Goal: Task Accomplishment & Management: Complete application form

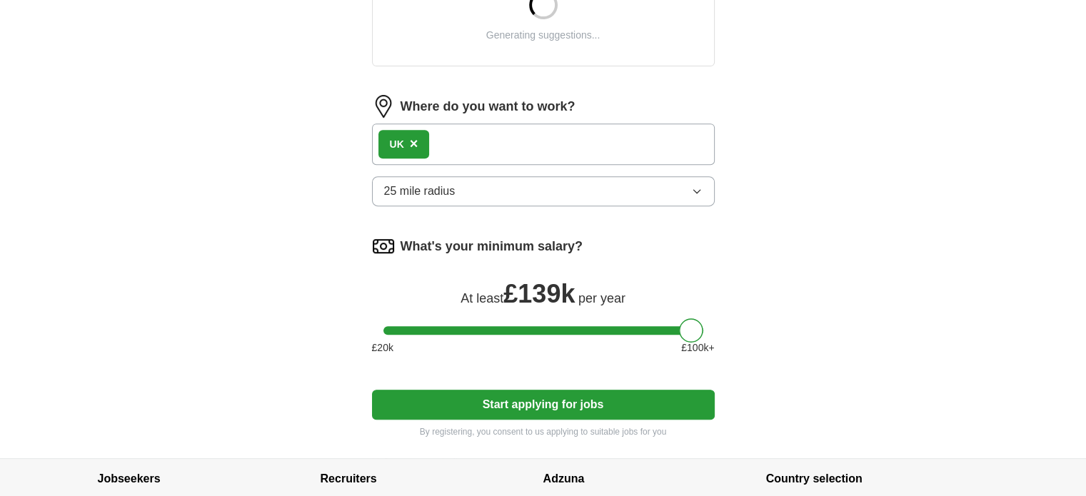
scroll to position [633, 0]
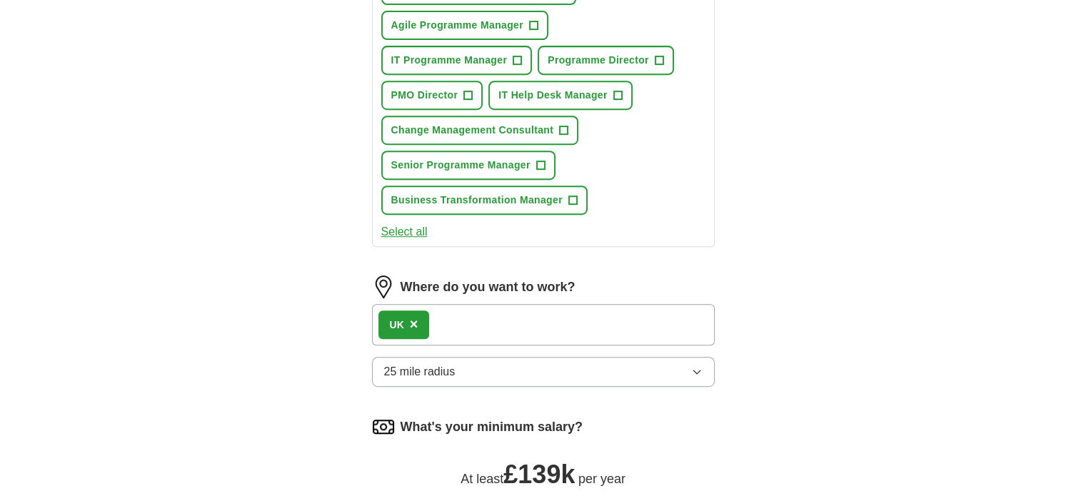
click at [491, 368] on button "25 mile radius" at bounding box center [543, 372] width 343 height 30
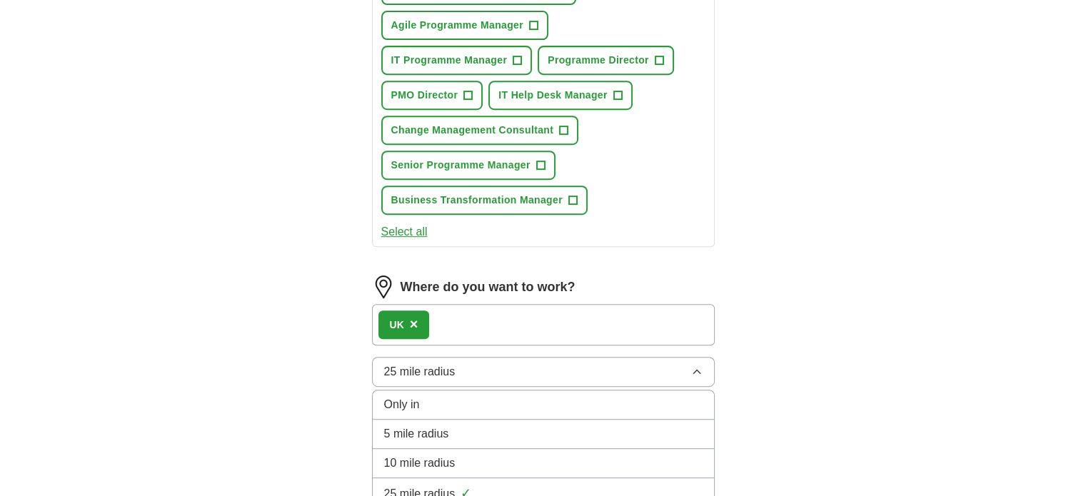
click at [491, 368] on button "25 mile radius" at bounding box center [543, 372] width 343 height 30
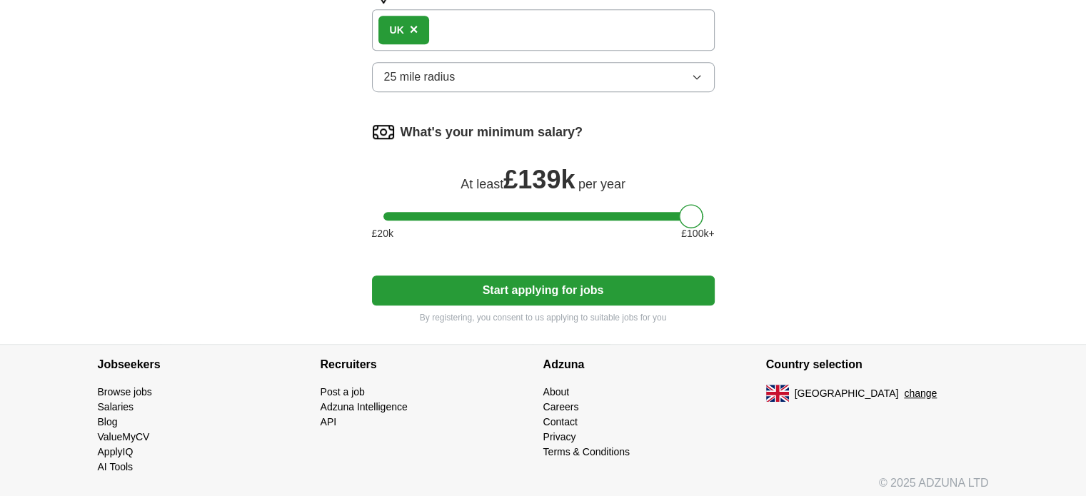
click at [590, 288] on button "Start applying for jobs" at bounding box center [543, 291] width 343 height 30
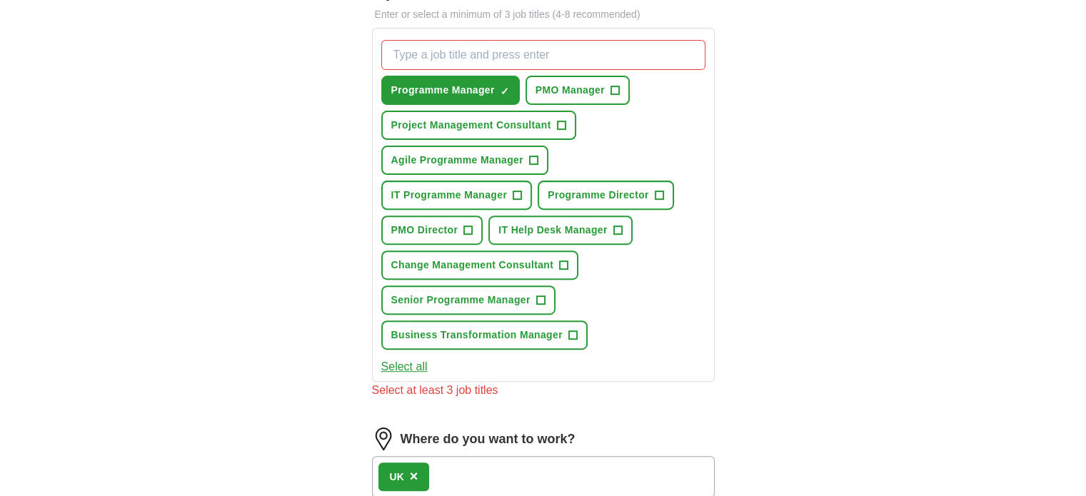
scroll to position [496, 0]
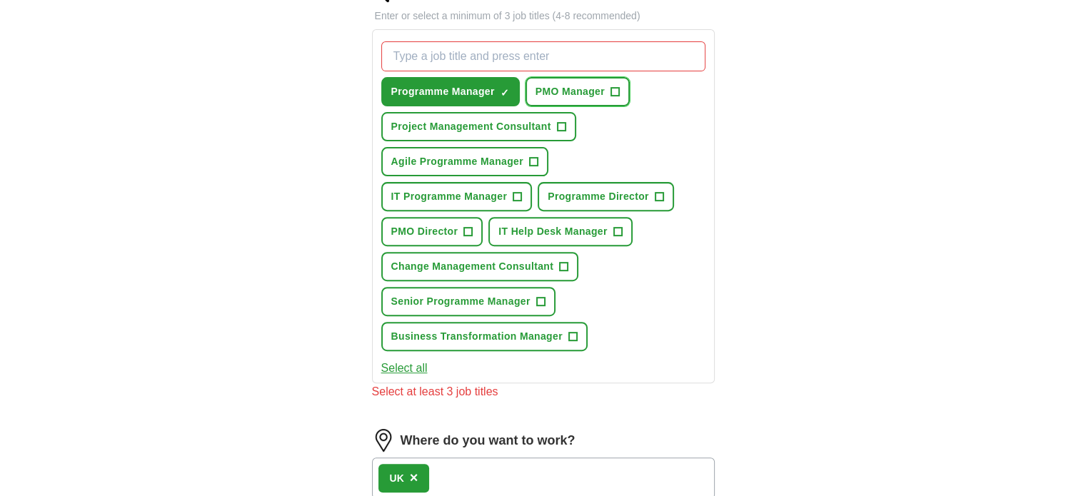
click at [613, 88] on span "+" at bounding box center [615, 91] width 9 height 11
click at [508, 189] on span "IT Programme Manager" at bounding box center [449, 196] width 116 height 15
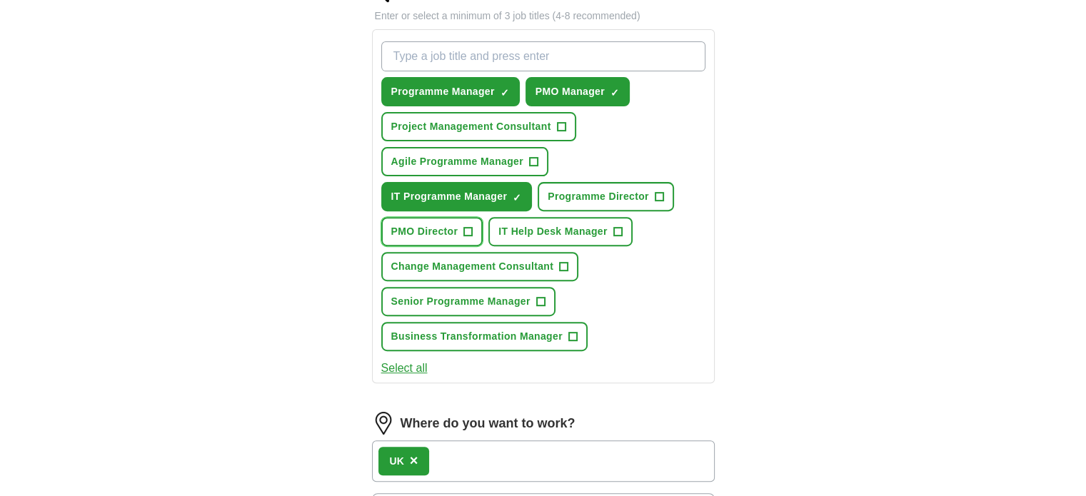
click at [458, 224] on span "PMO Director" at bounding box center [424, 231] width 67 height 15
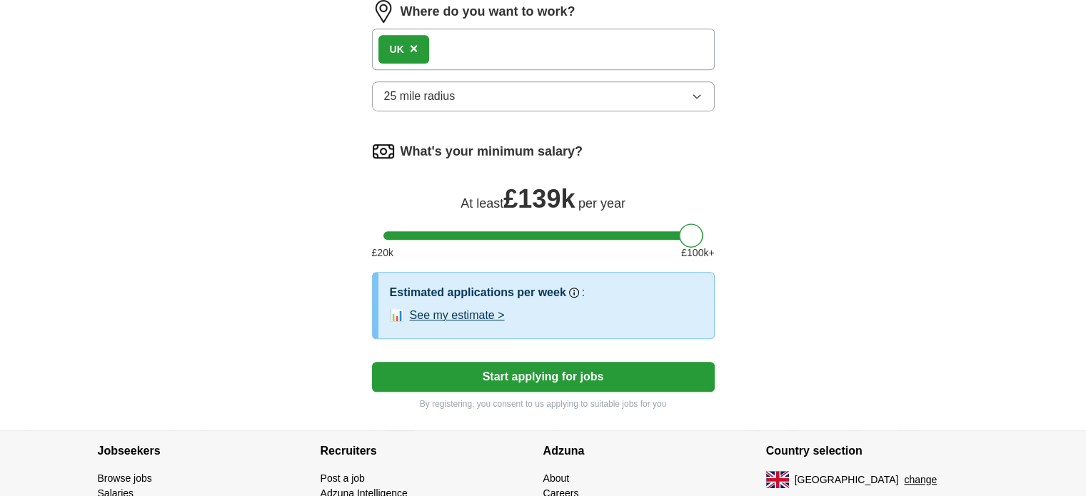
scroll to position [994, 0]
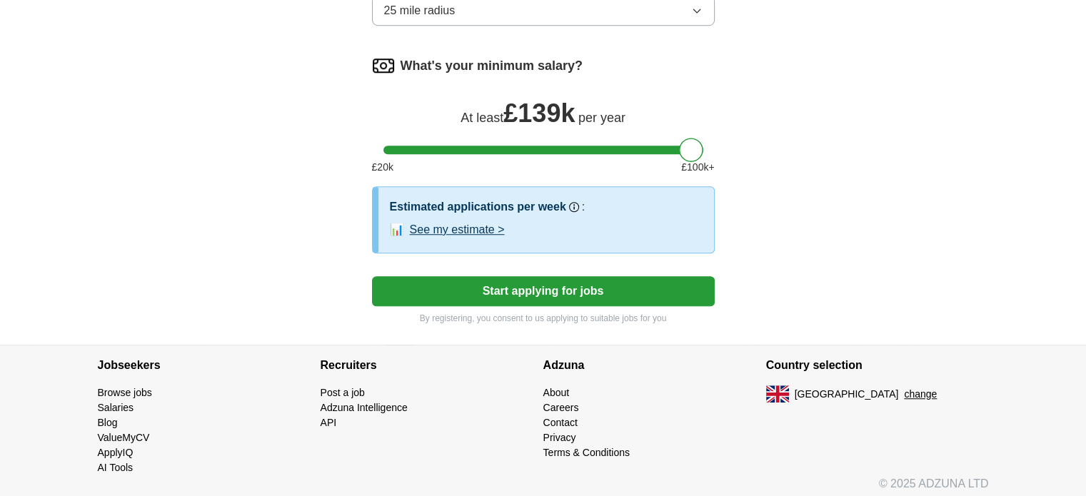
click at [514, 284] on button "Start applying for jobs" at bounding box center [543, 291] width 343 height 30
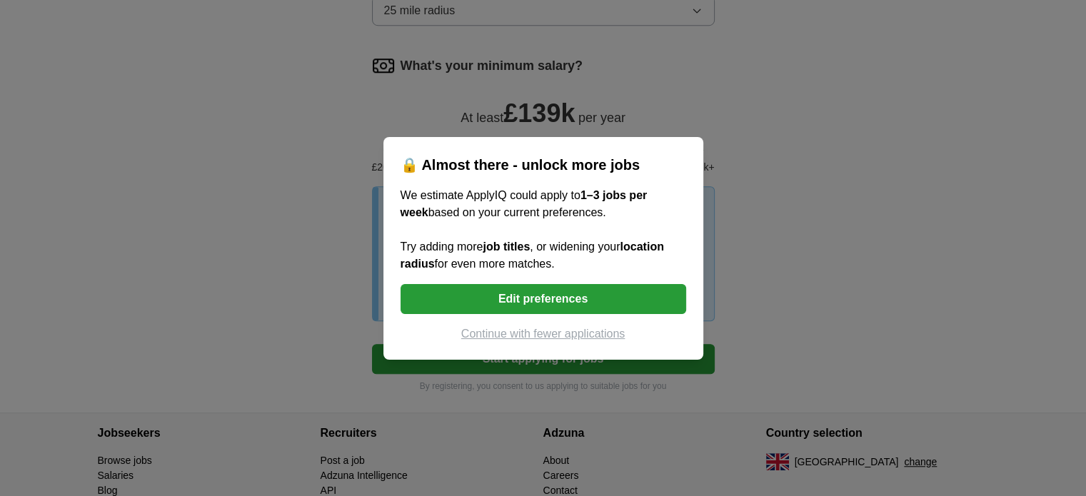
click at [751, 329] on div "🔒 Almost there - unlock more jobs We estimate ApplyIQ could apply to 1–3 jobs p…" at bounding box center [543, 248] width 1086 height 496
click at [621, 298] on button "Edit preferences" at bounding box center [544, 299] width 286 height 30
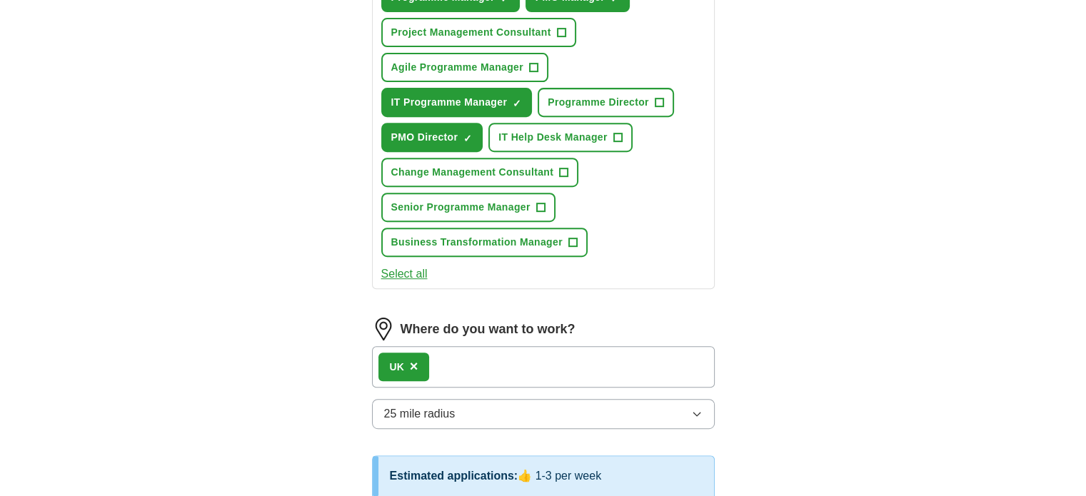
scroll to position [586, 0]
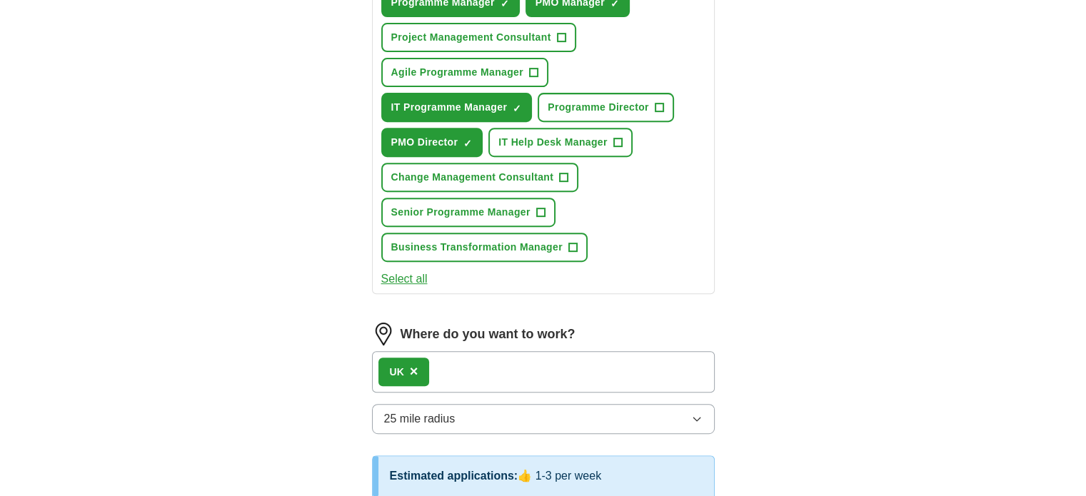
click at [510, 354] on div "UK ×" at bounding box center [543, 371] width 343 height 41
click at [411, 370] on span "×" at bounding box center [414, 371] width 9 height 16
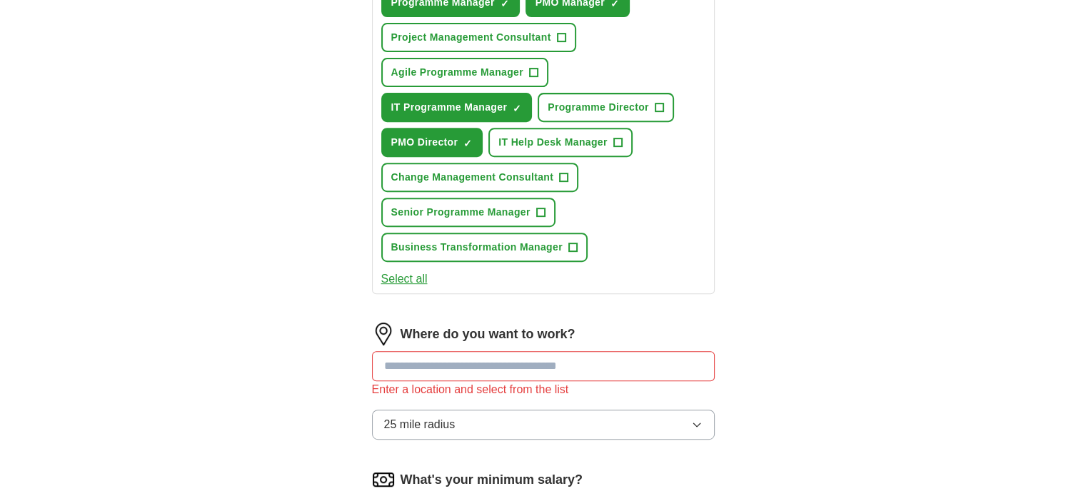
click at [428, 370] on input at bounding box center [543, 366] width 343 height 30
type input "********"
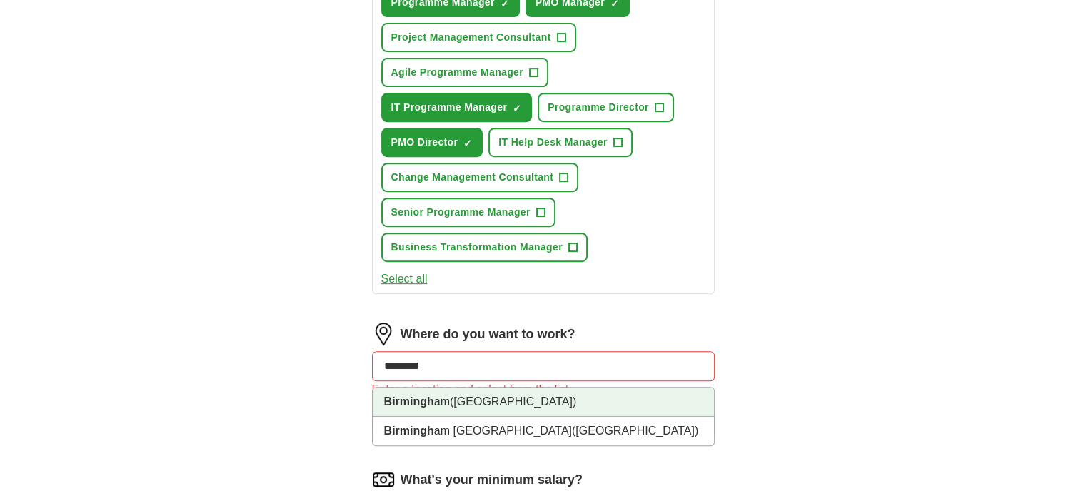
click at [448, 408] on li "Birmingh am ([GEOGRAPHIC_DATA])" at bounding box center [543, 402] width 341 height 29
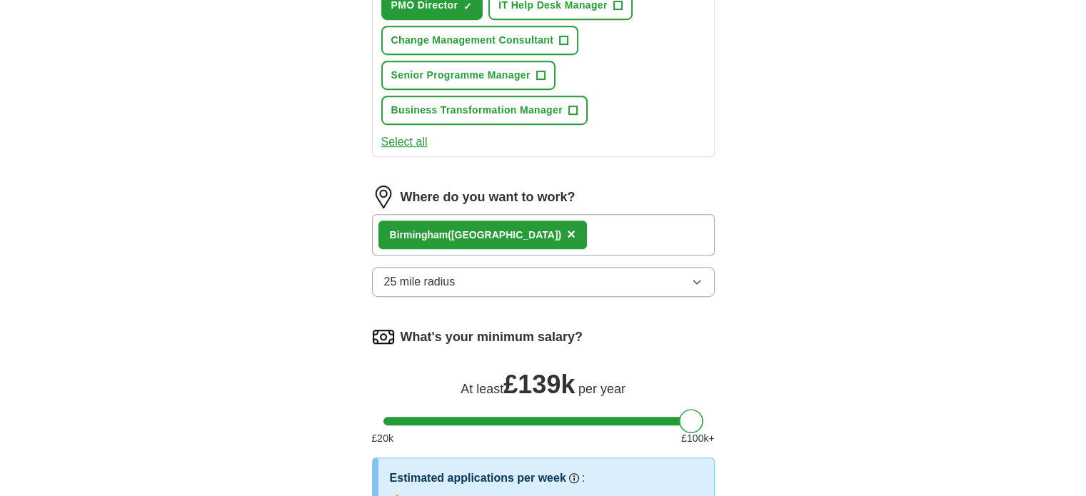
scroll to position [791, 0]
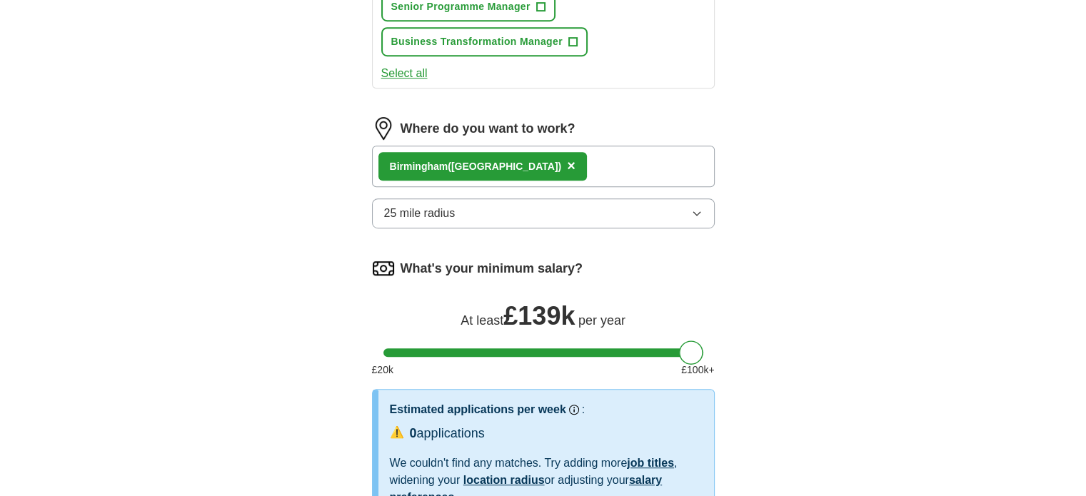
click at [567, 159] on span "×" at bounding box center [571, 166] width 9 height 16
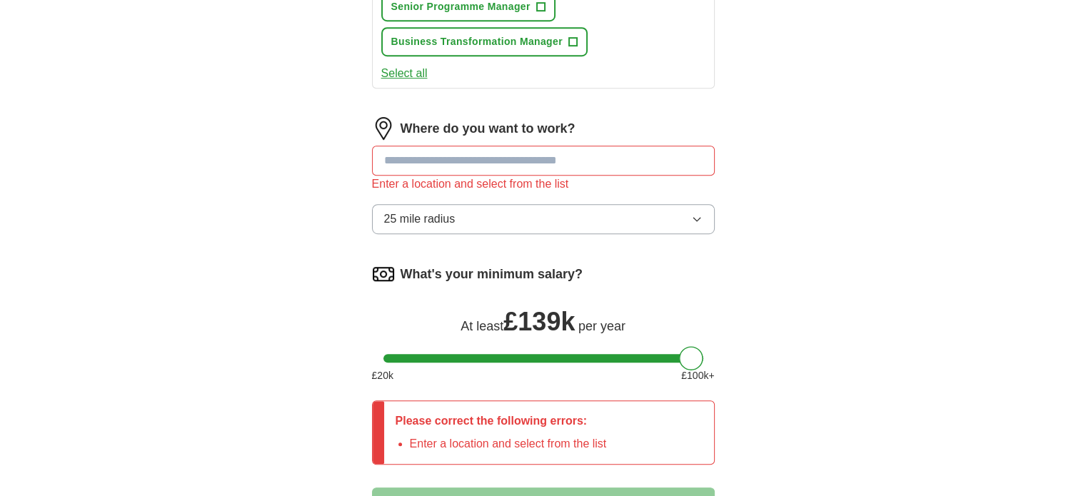
click at [514, 161] on input at bounding box center [543, 161] width 343 height 30
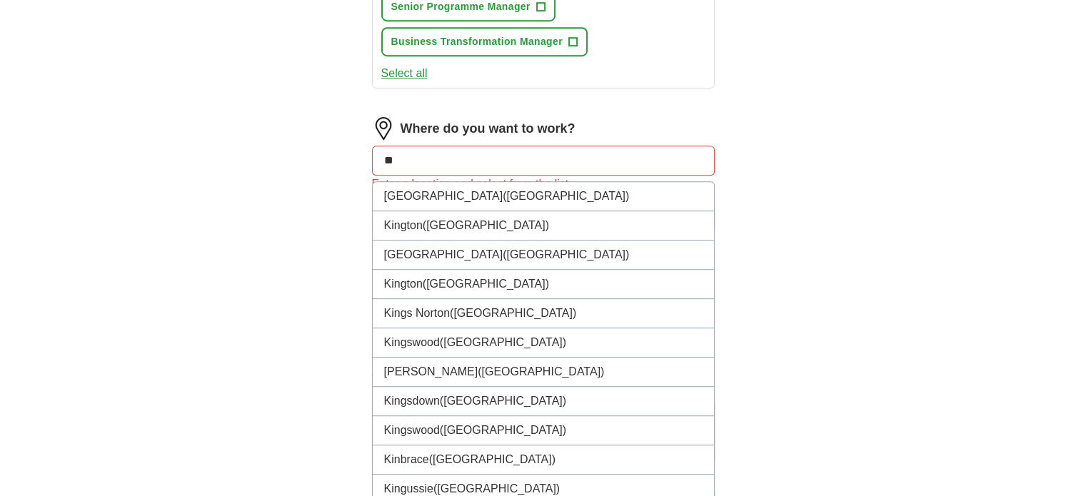
type input "*"
type input "**********"
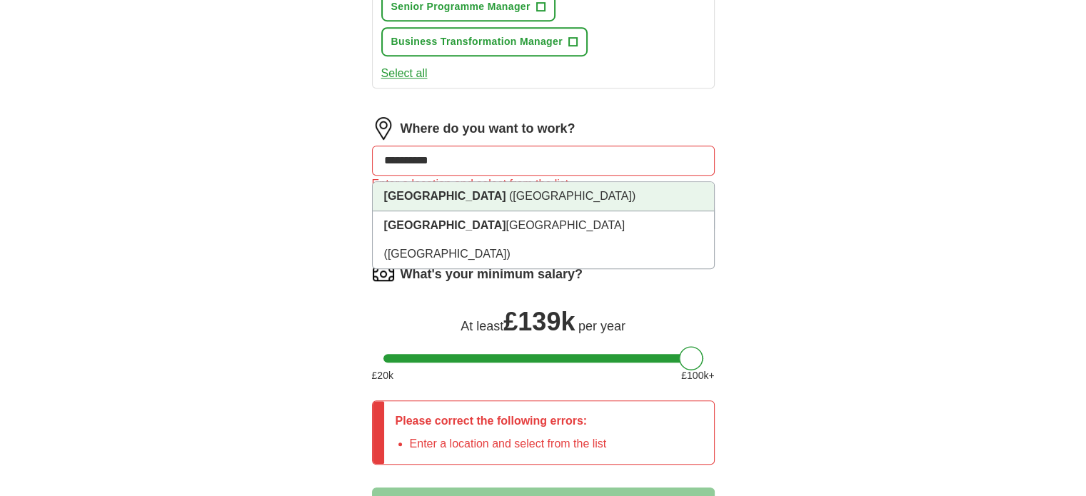
click at [503, 196] on li "[GEOGRAPHIC_DATA] ([GEOGRAPHIC_DATA])" at bounding box center [543, 196] width 341 height 29
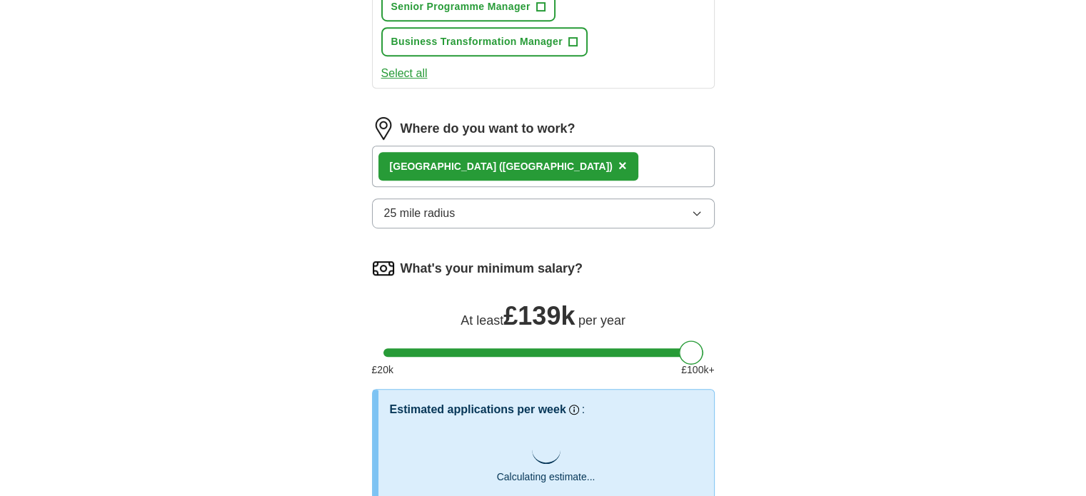
click at [488, 204] on button "25 mile radius" at bounding box center [543, 214] width 343 height 30
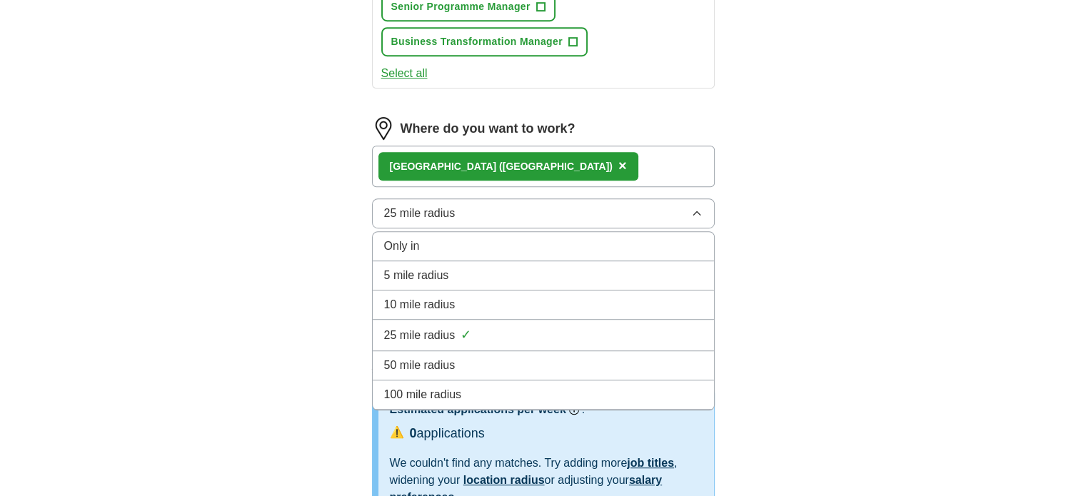
click at [458, 386] on span "100 mile radius" at bounding box center [423, 394] width 78 height 17
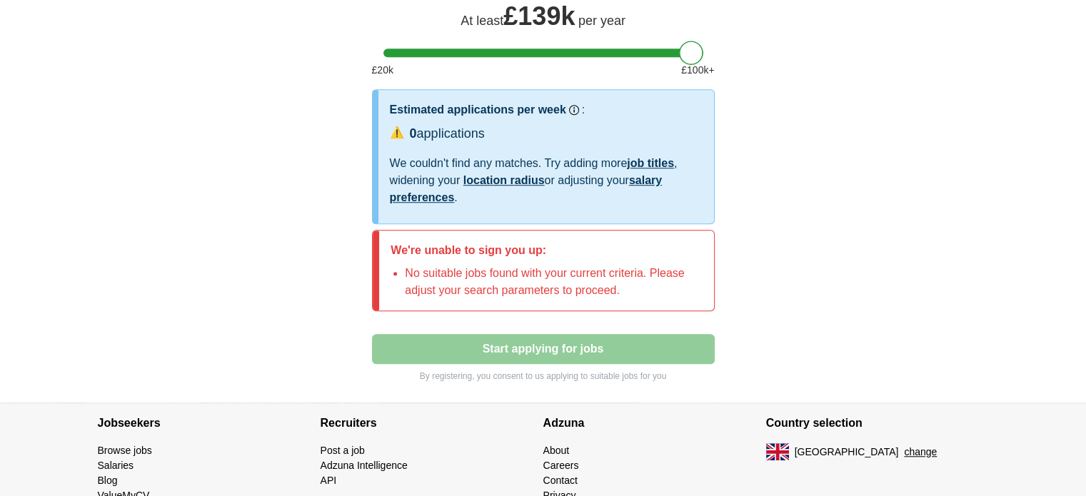
scroll to position [1090, 0]
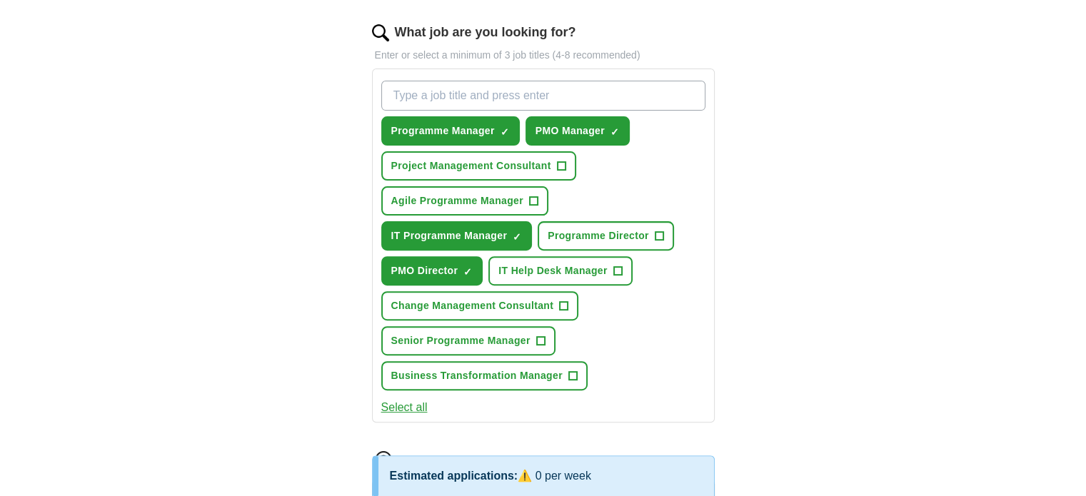
scroll to position [456, 0]
click at [548, 236] on span "Programme Director" at bounding box center [598, 236] width 101 height 15
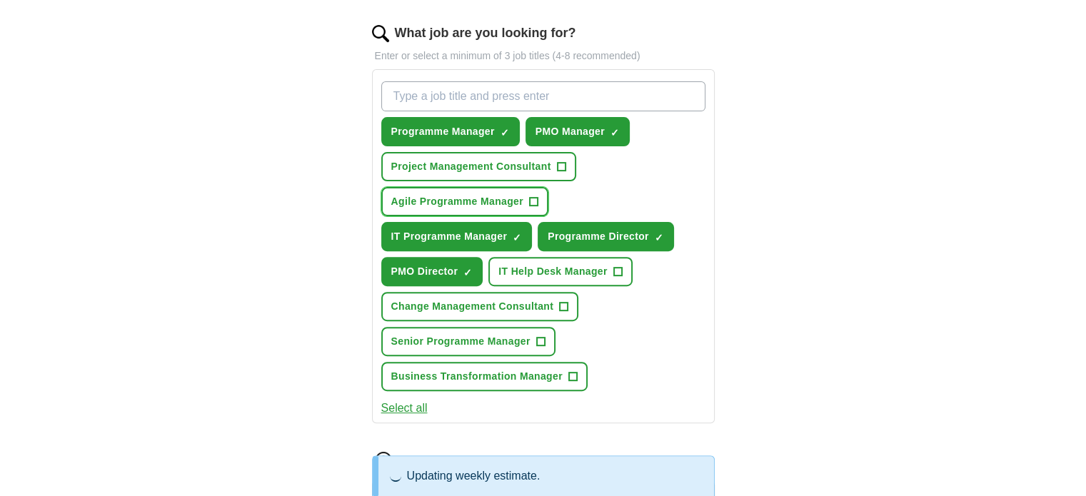
click at [509, 201] on span "Agile Programme Manager" at bounding box center [457, 201] width 132 height 15
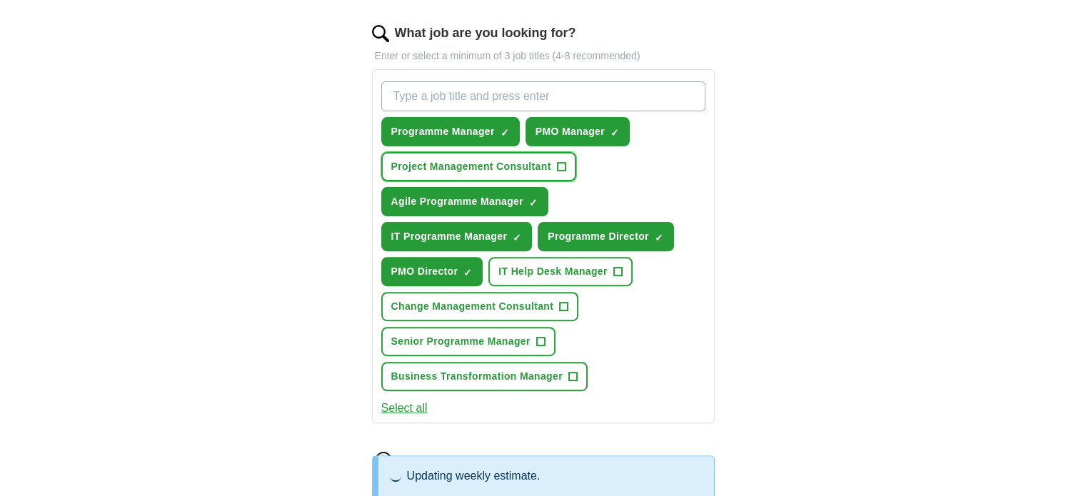
click at [528, 159] on span "Project Management Consultant" at bounding box center [471, 166] width 160 height 15
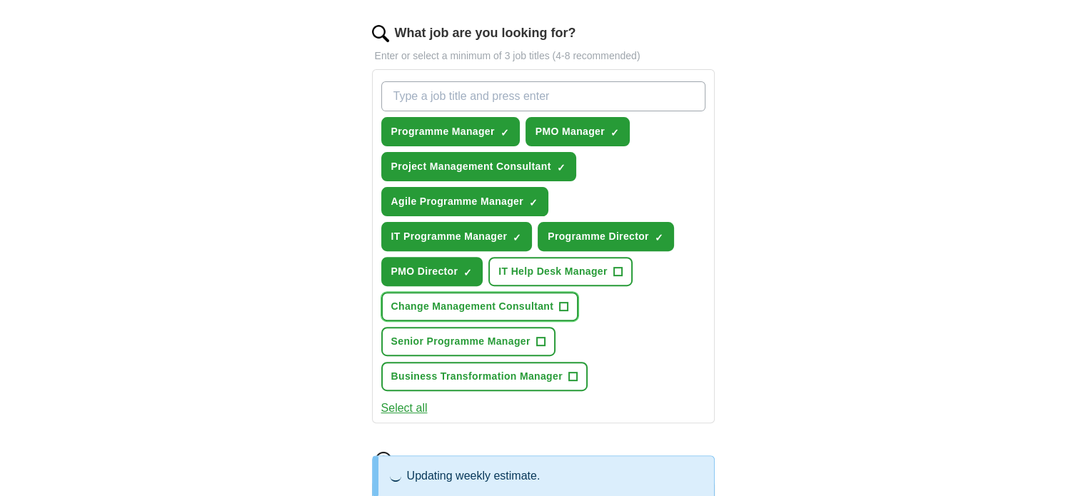
click at [516, 304] on span "Change Management Consultant" at bounding box center [472, 306] width 163 height 15
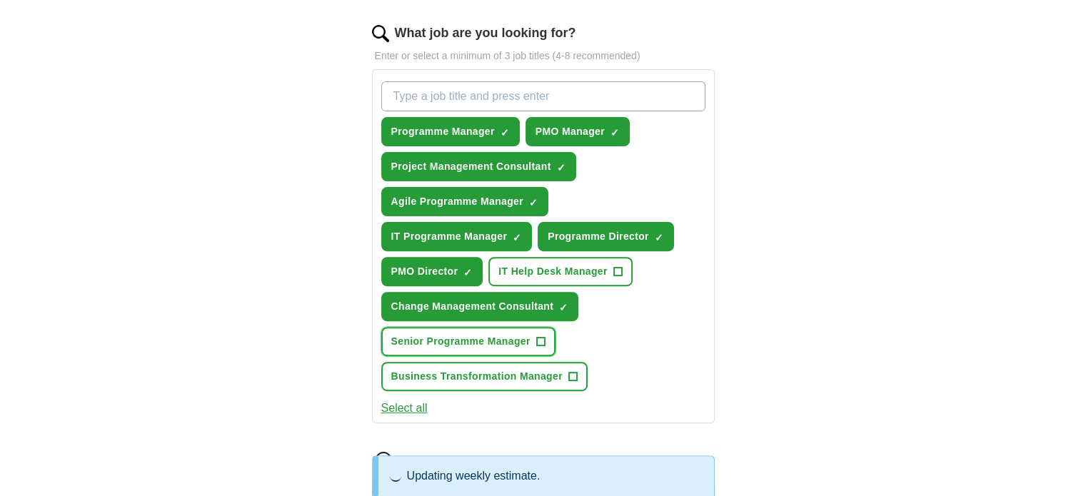
click at [513, 340] on span "Senior Programme Manager" at bounding box center [460, 341] width 139 height 15
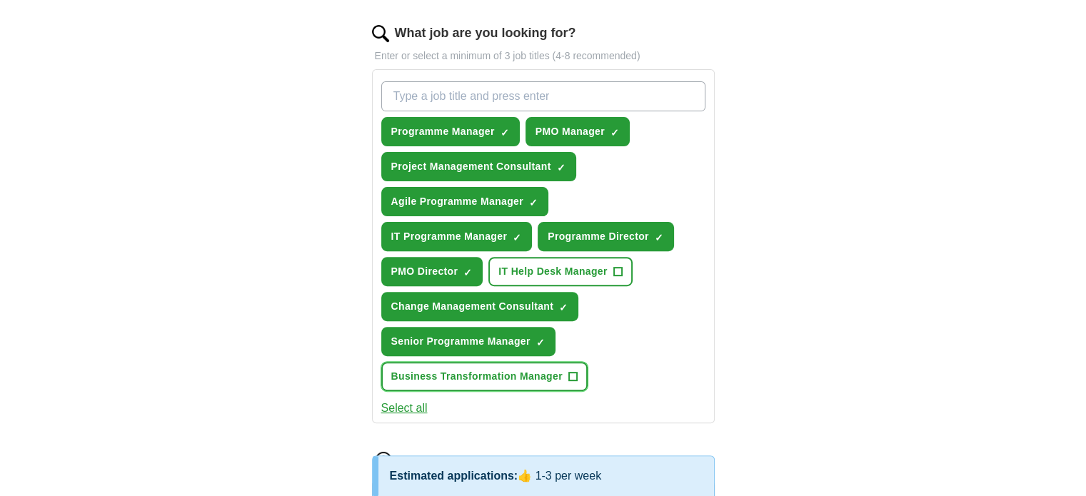
click at [510, 373] on span "Business Transformation Manager" at bounding box center [476, 376] width 171 height 15
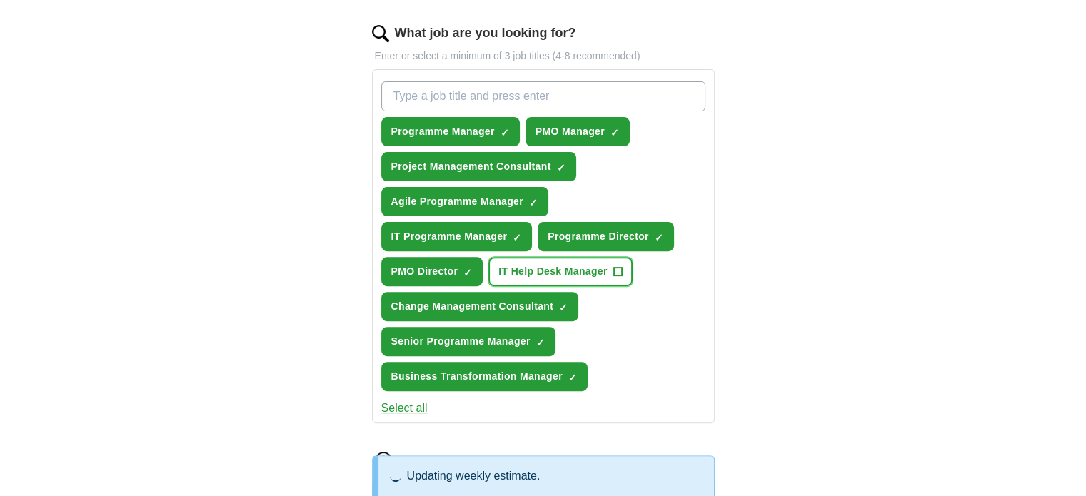
click at [488, 257] on button "IT Help Desk Manager +" at bounding box center [560, 271] width 144 height 29
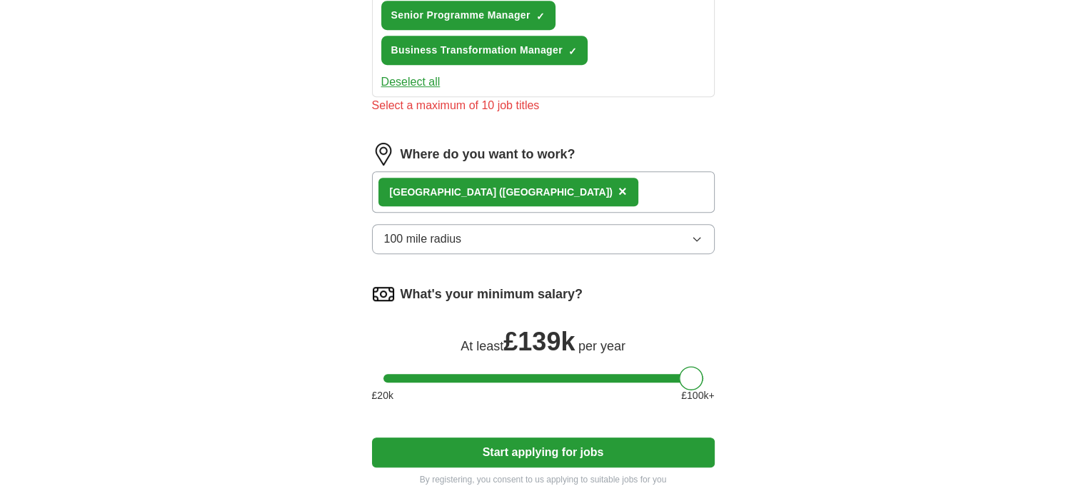
scroll to position [791, 0]
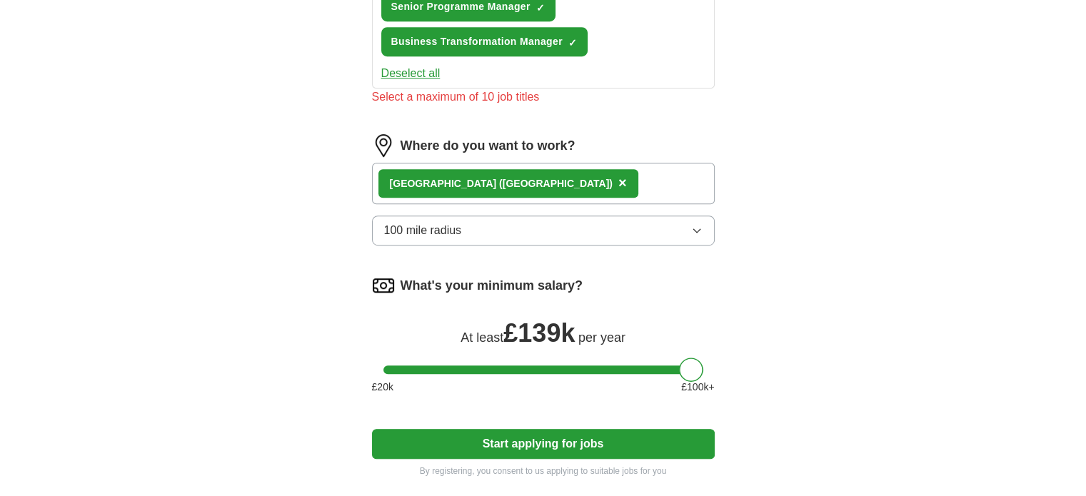
click at [497, 441] on button "Start applying for jobs" at bounding box center [543, 444] width 343 height 30
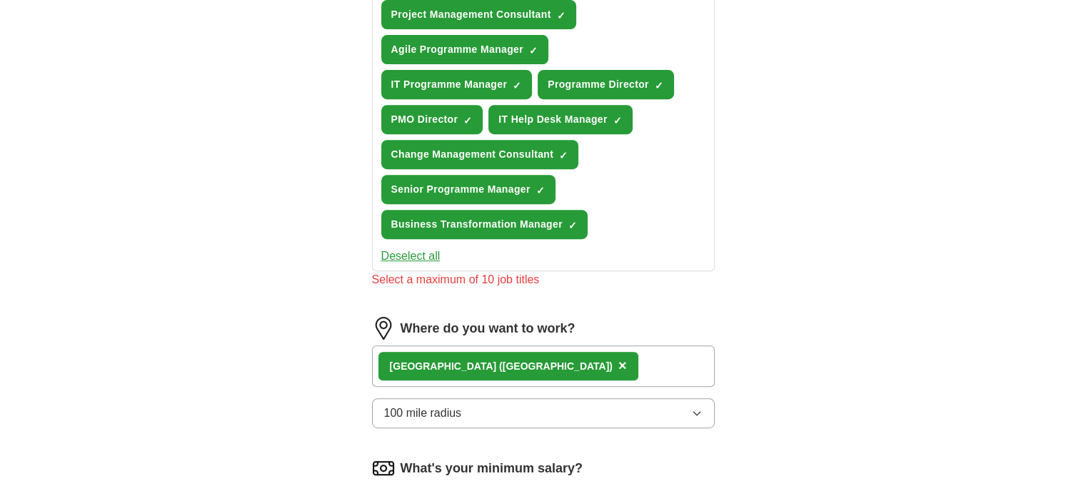
scroll to position [599, 0]
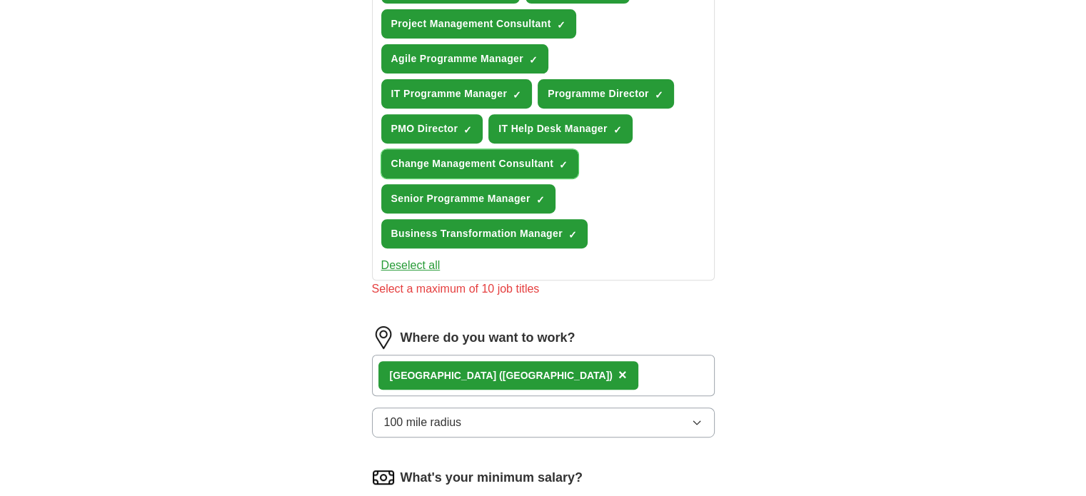
click at [501, 161] on span "Change Management Consultant" at bounding box center [472, 163] width 163 height 15
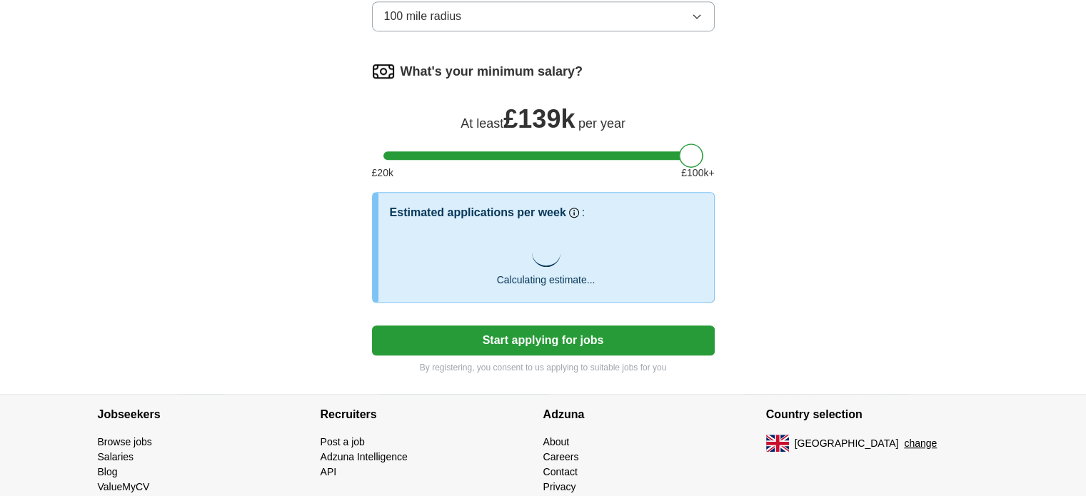
scroll to position [1038, 0]
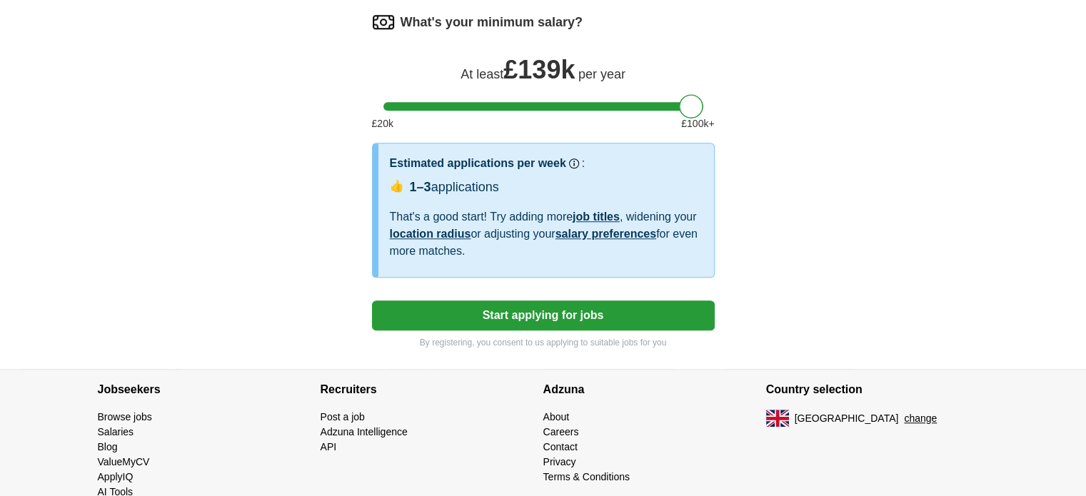
click at [489, 307] on button "Start applying for jobs" at bounding box center [543, 316] width 343 height 30
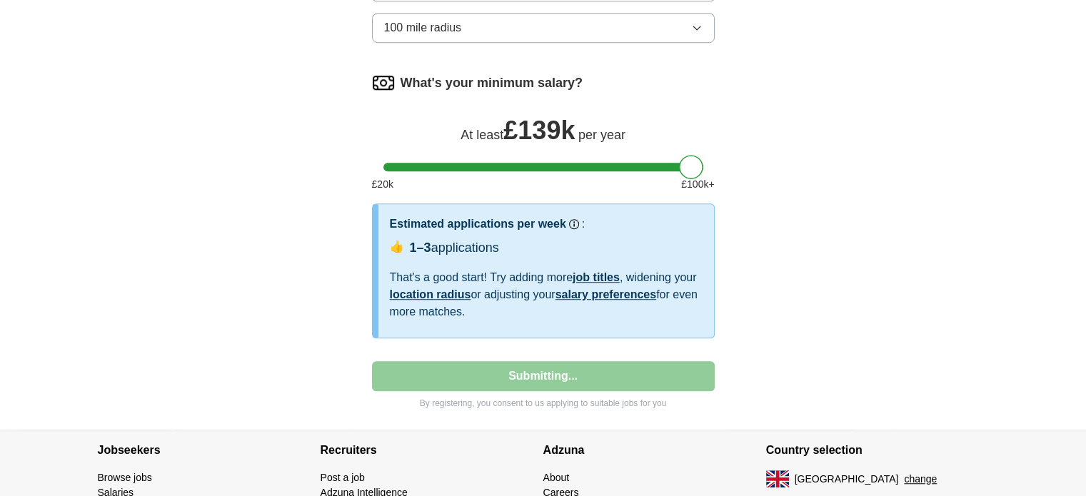
select select "**"
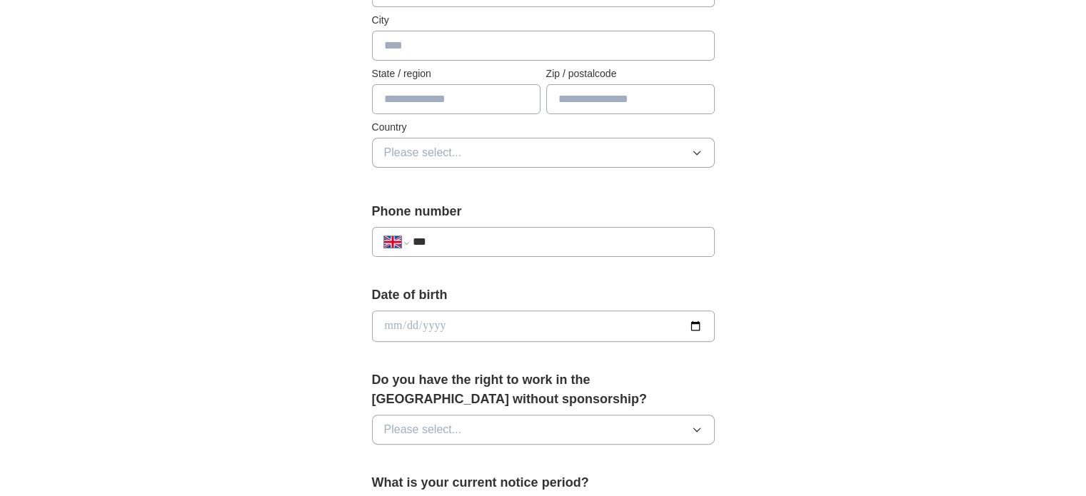
scroll to position [406, 0]
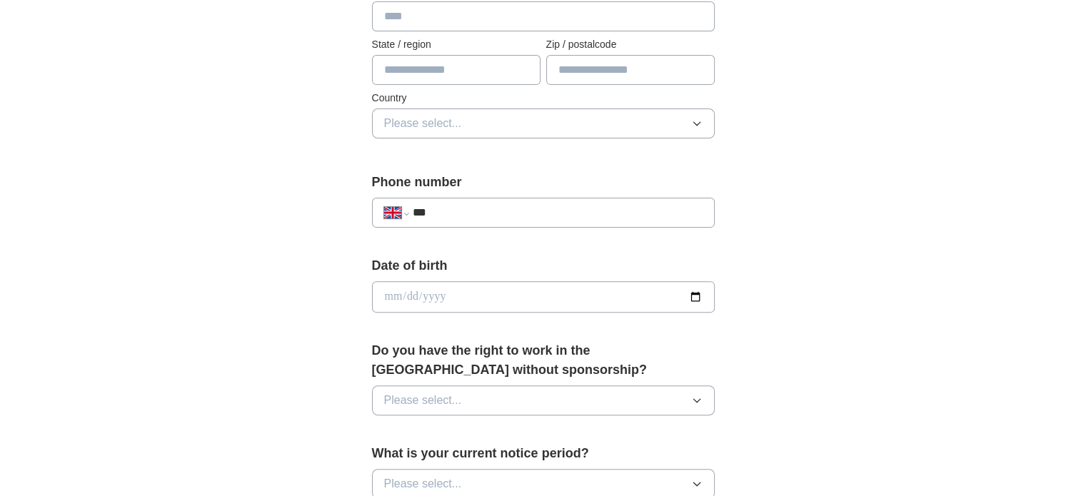
click at [493, 205] on input "***" at bounding box center [557, 212] width 290 height 17
type input "**********"
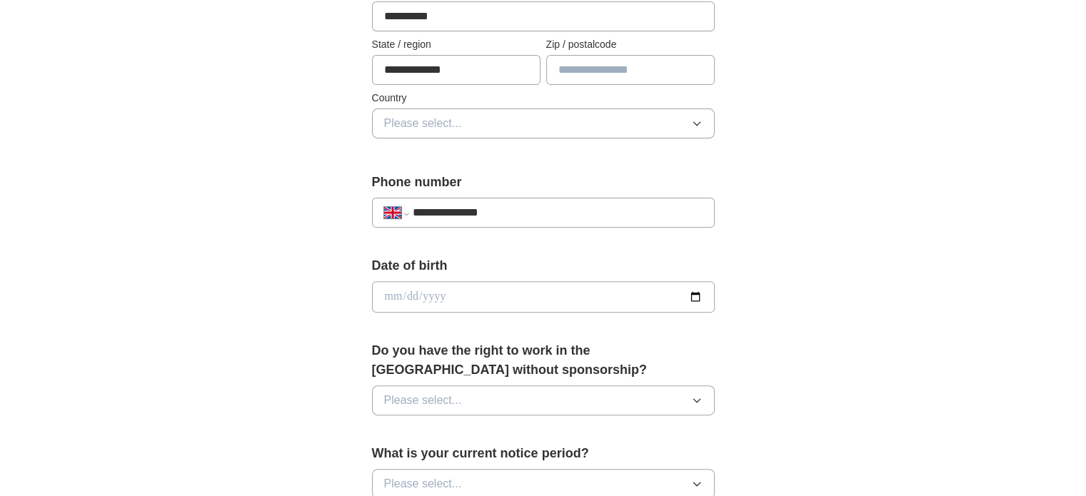
type input "******"
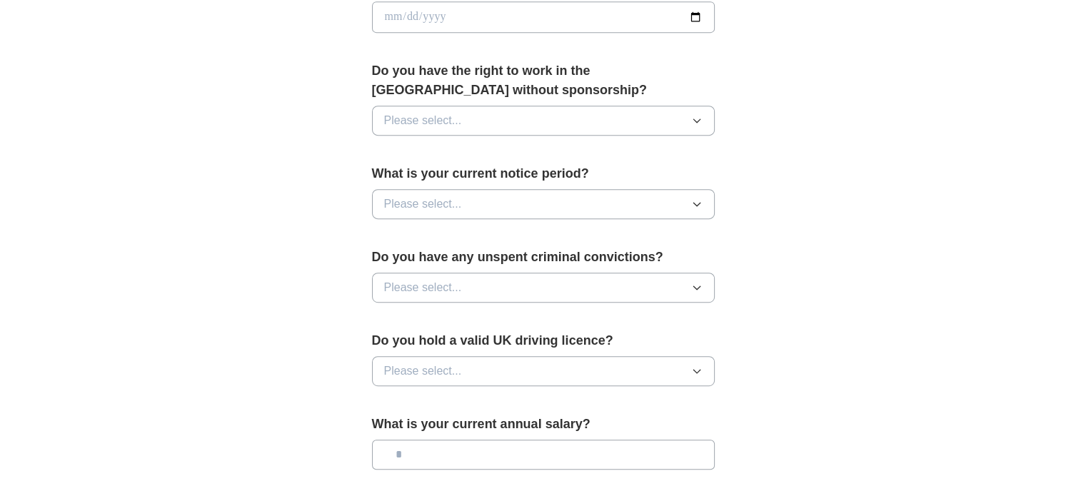
scroll to position [687, 0]
click at [621, 120] on button "Please select..." at bounding box center [543, 119] width 343 height 30
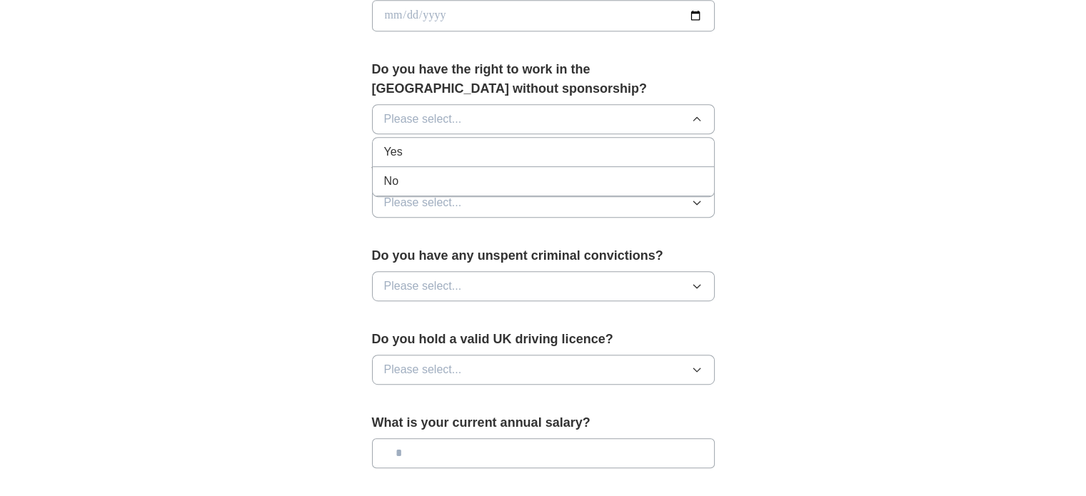
click at [583, 163] on li "Yes" at bounding box center [543, 152] width 341 height 29
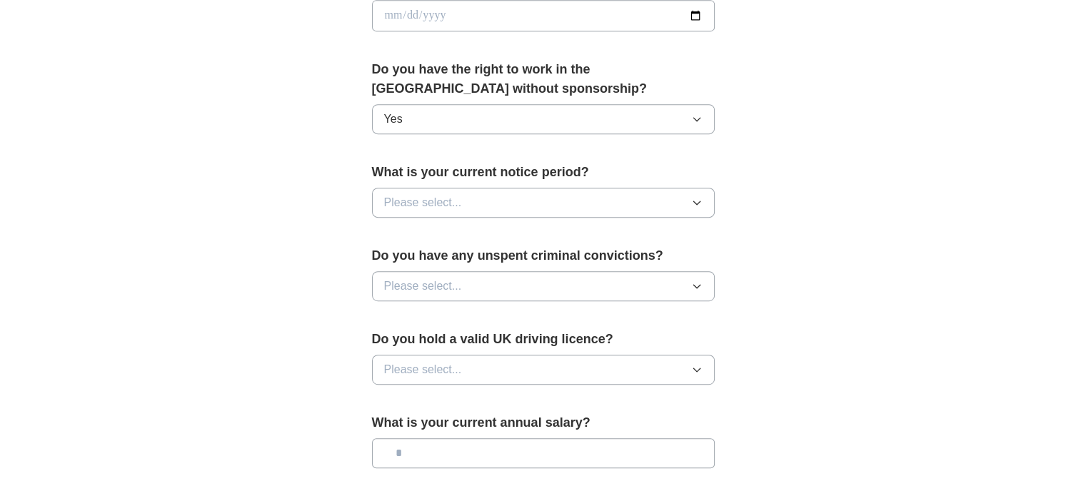
click at [574, 198] on button "Please select..." at bounding box center [543, 203] width 343 height 30
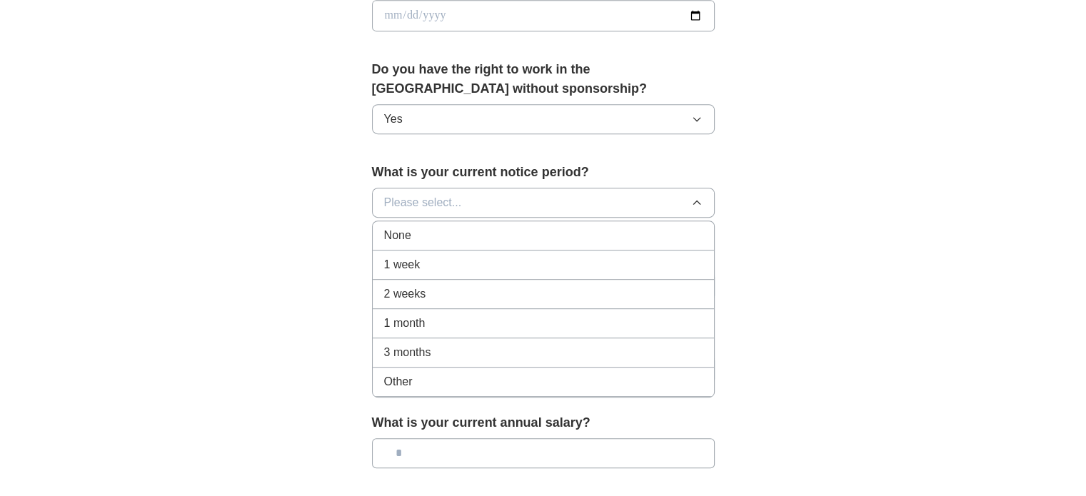
click at [563, 236] on div "None" at bounding box center [543, 235] width 318 height 17
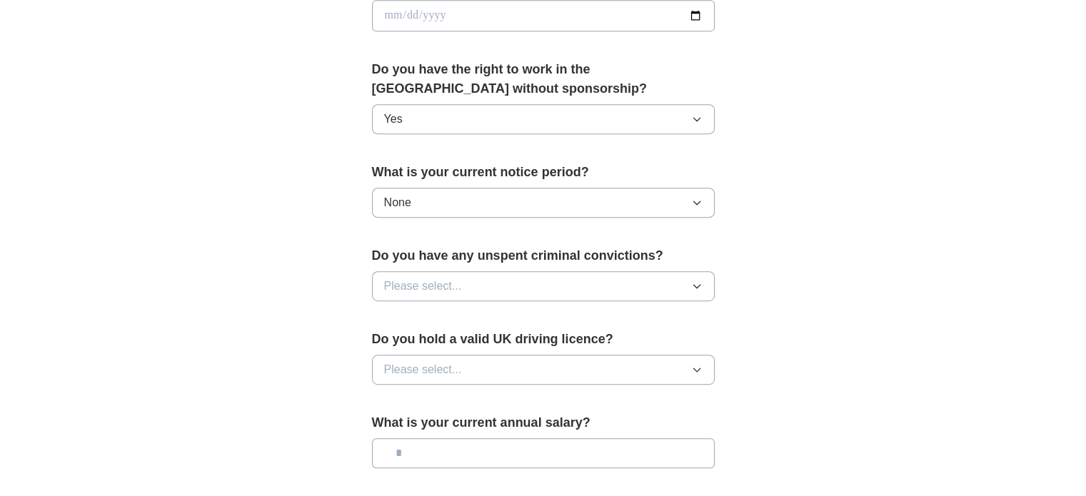
drag, startPoint x: 555, startPoint y: 282, endPoint x: 556, endPoint y: 291, distance: 9.4
click at [556, 291] on button "Please select..." at bounding box center [543, 286] width 343 height 30
click at [546, 340] on div "No" at bounding box center [543, 348] width 318 height 17
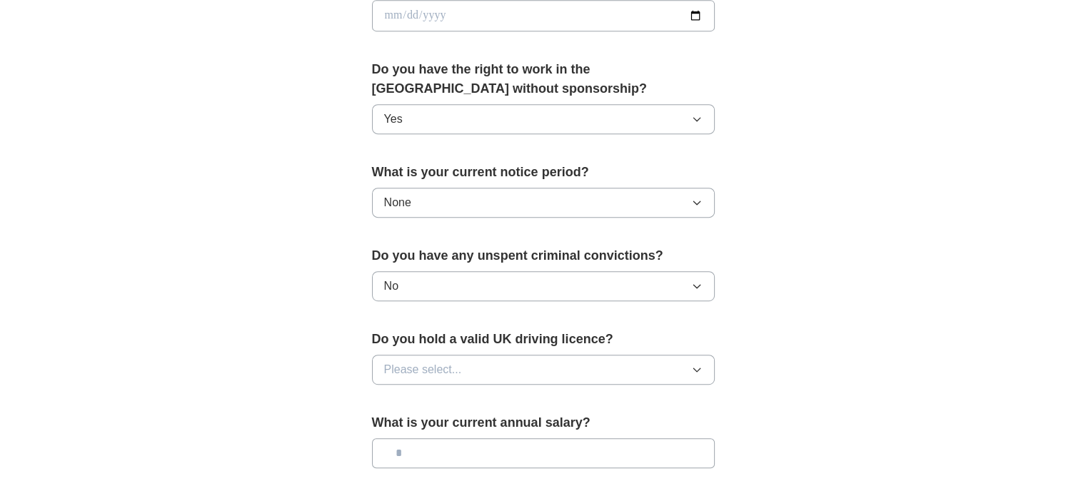
drag, startPoint x: 540, startPoint y: 354, endPoint x: 539, endPoint y: 371, distance: 16.4
click at [539, 371] on button "Please select..." at bounding box center [543, 370] width 343 height 30
click at [534, 400] on div "Yes" at bounding box center [543, 402] width 318 height 17
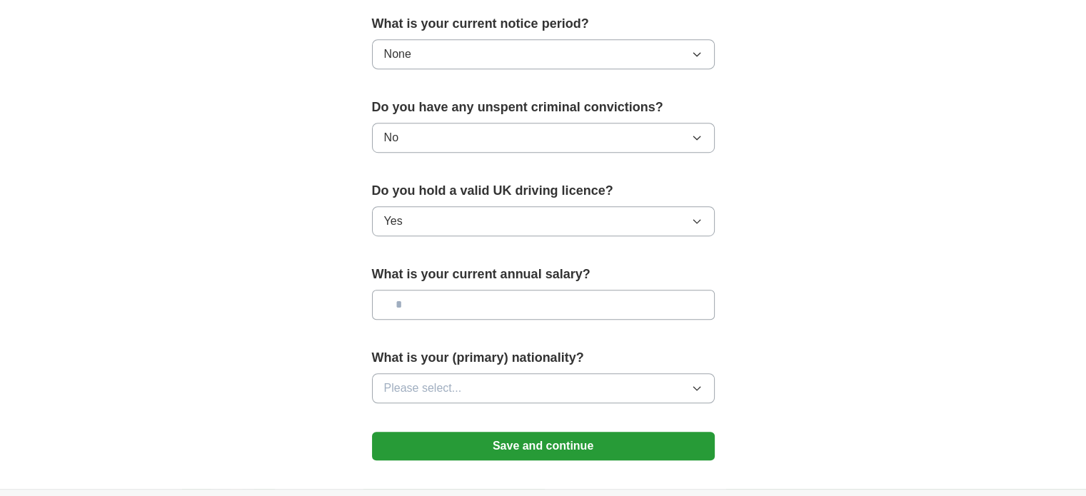
scroll to position [838, 0]
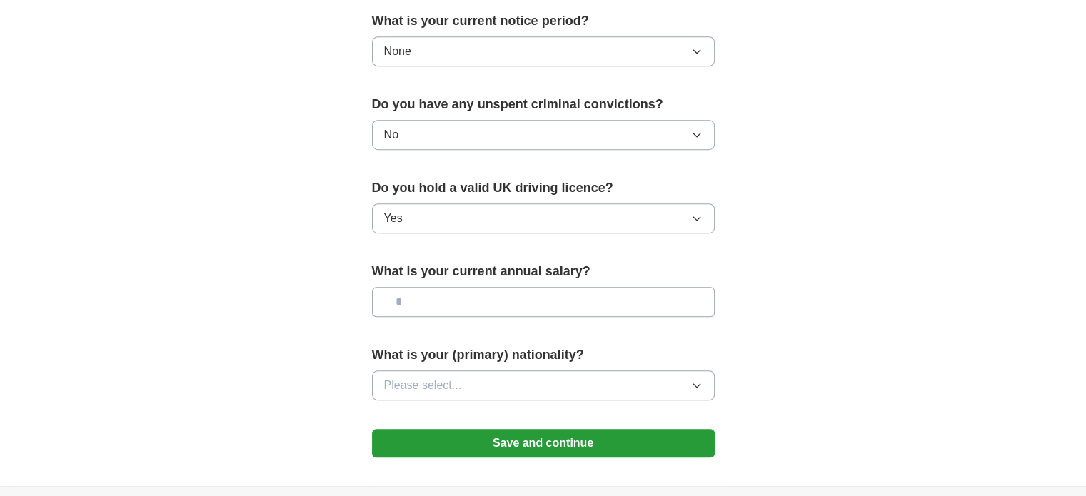
click at [551, 434] on button "Save and continue" at bounding box center [543, 443] width 343 height 29
